Goal: Browse casually: Explore the website without a specific task or goal

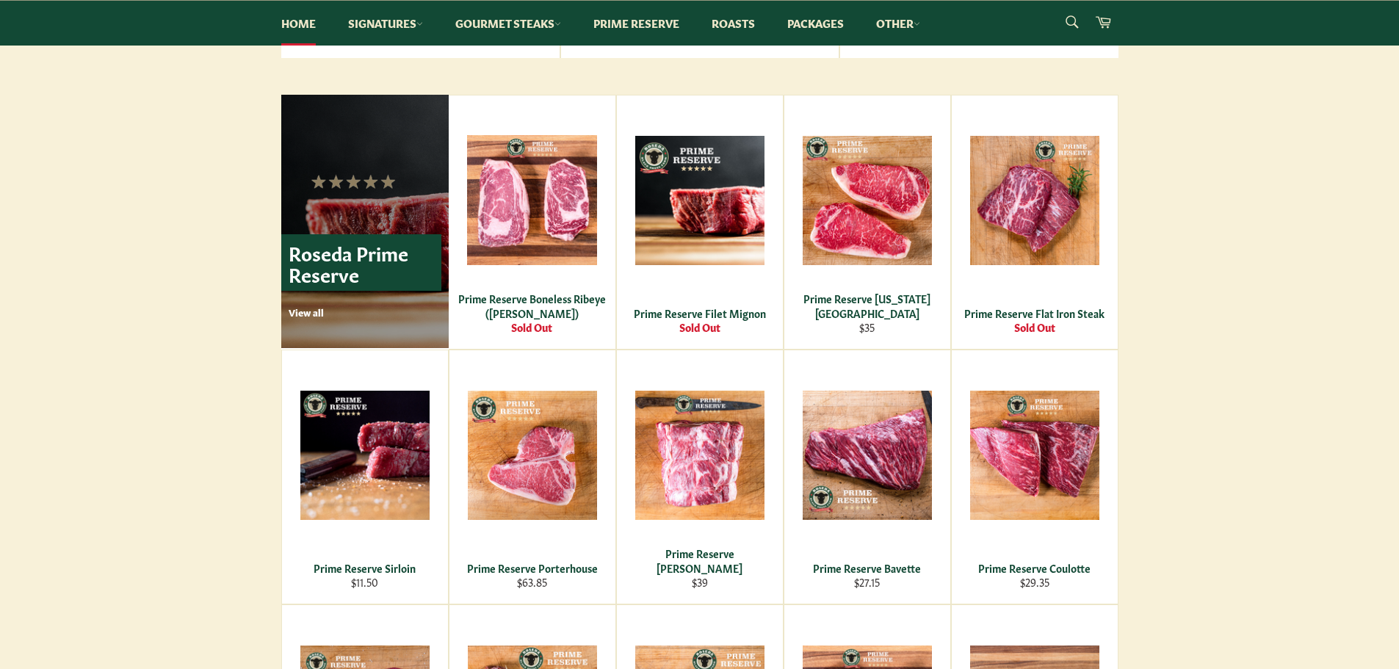
scroll to position [1028, 0]
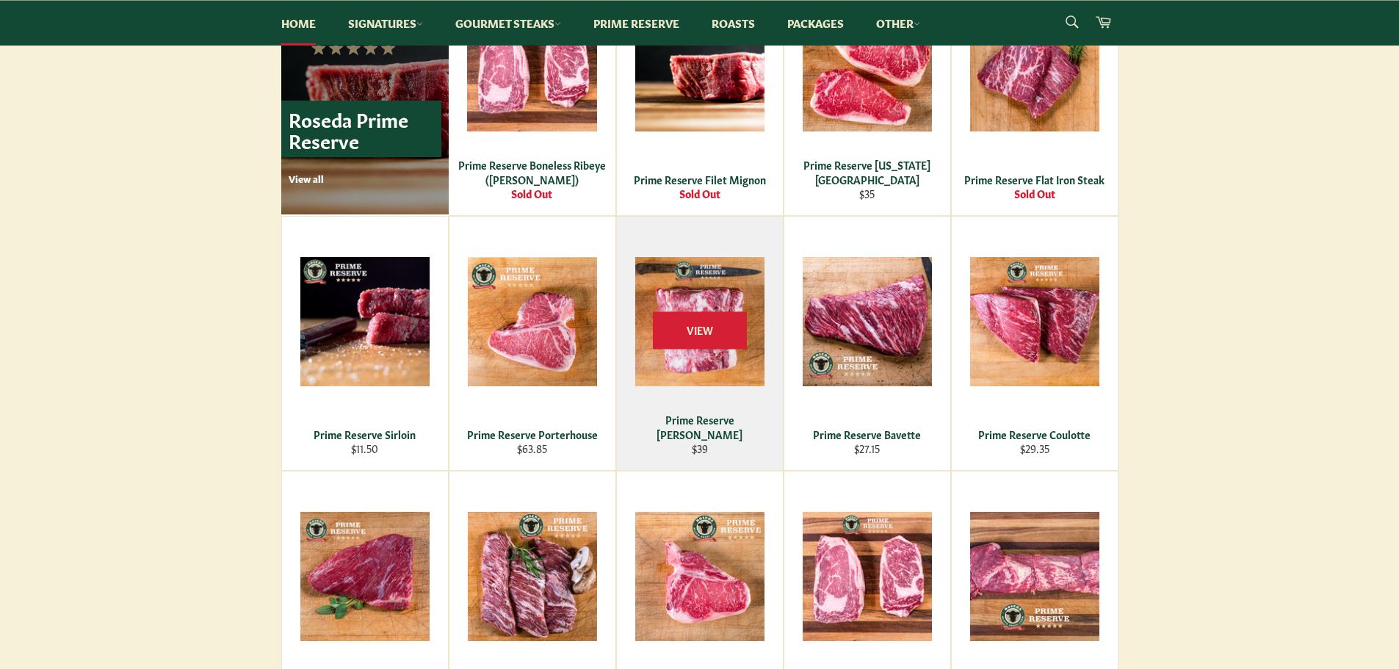
click at [700, 363] on div "View" at bounding box center [700, 343] width 166 height 253
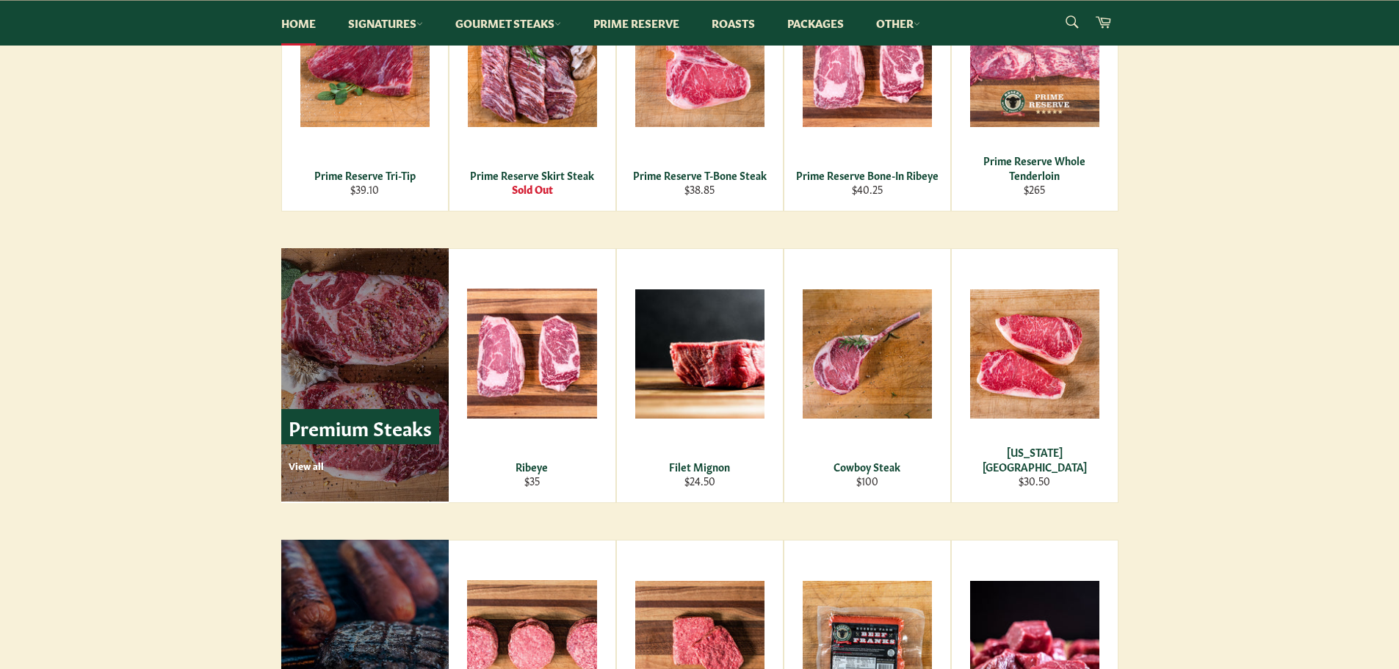
scroll to position [1616, 0]
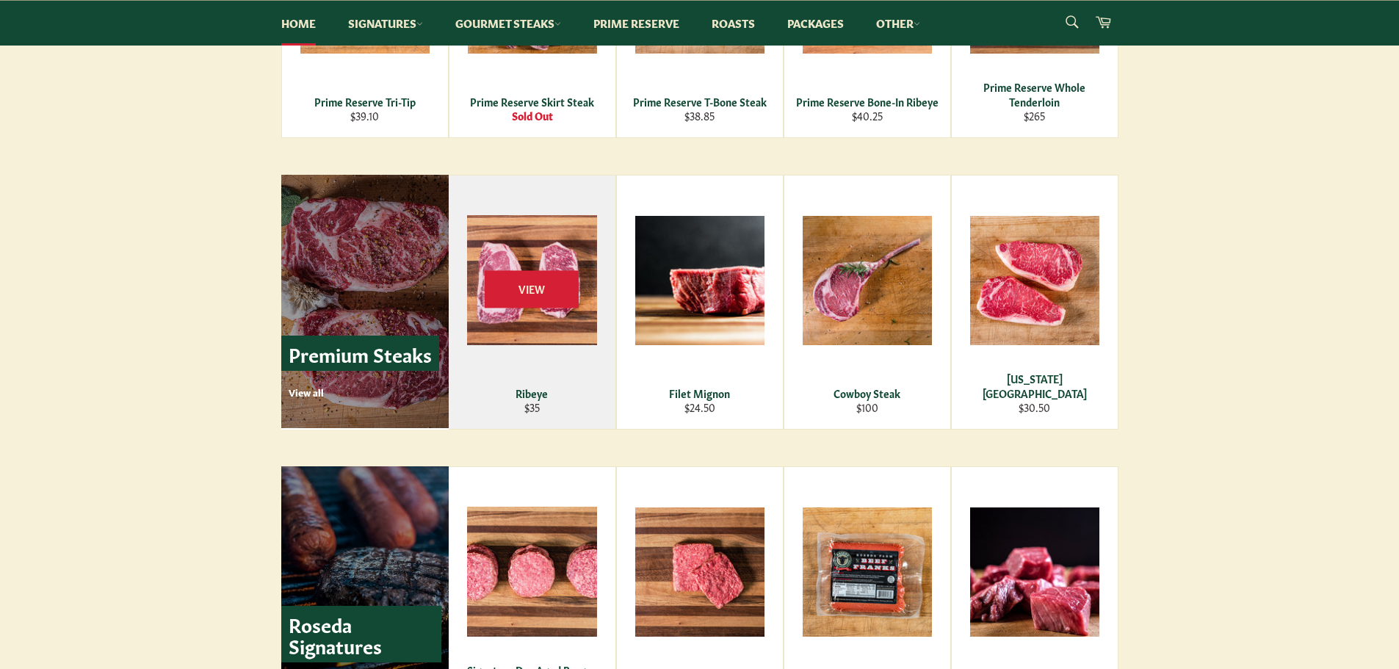
click at [522, 374] on div "View" at bounding box center [532, 302] width 167 height 253
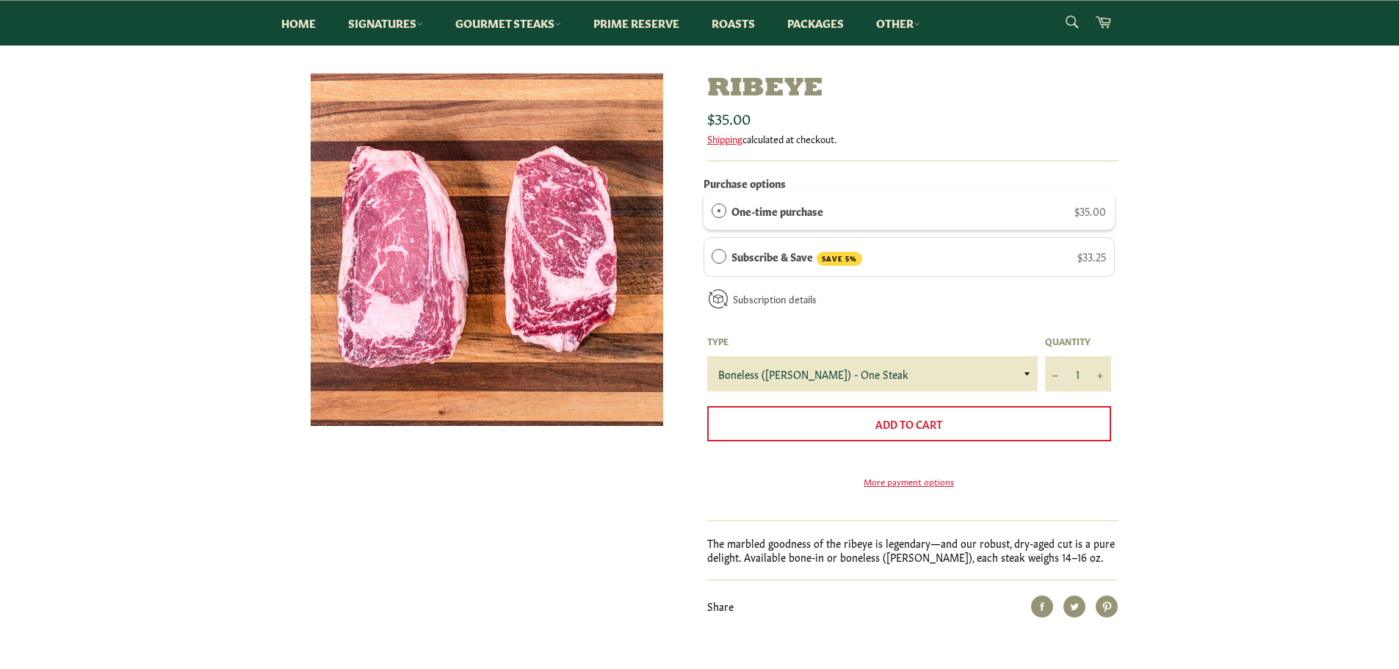
scroll to position [147, 0]
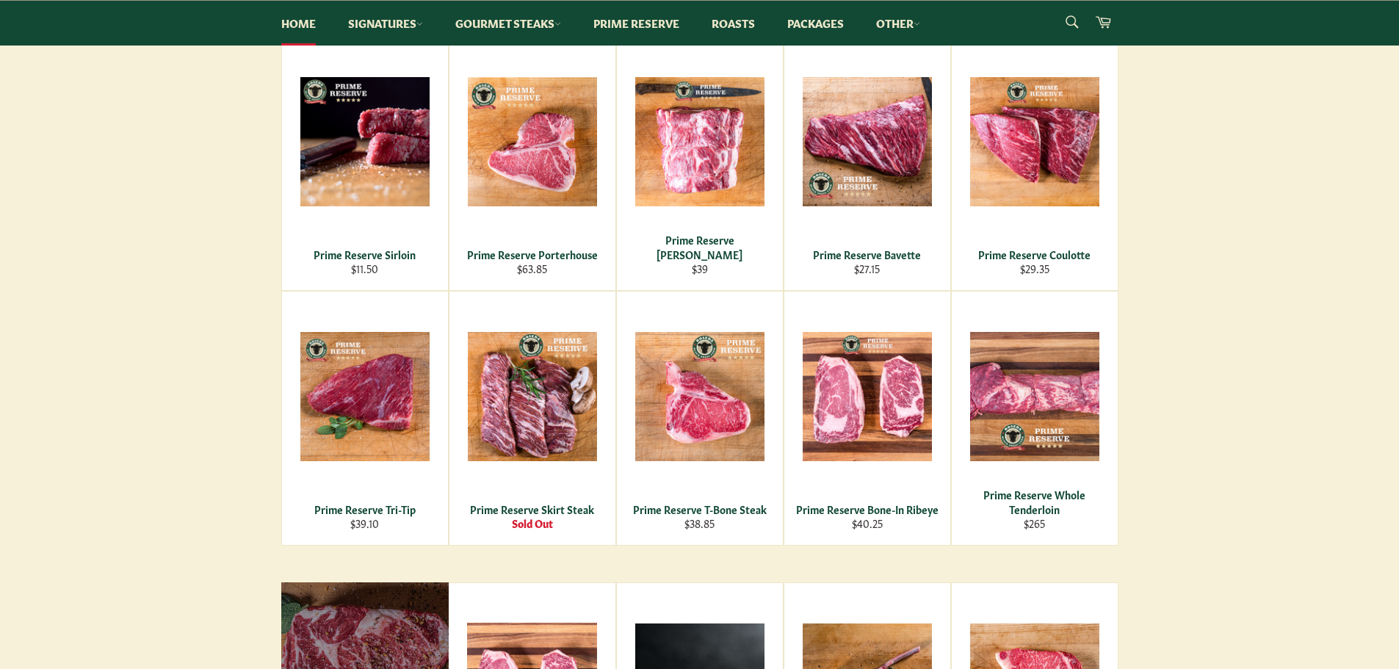
scroll to position [955, 0]
